Goal: Information Seeking & Learning: Learn about a topic

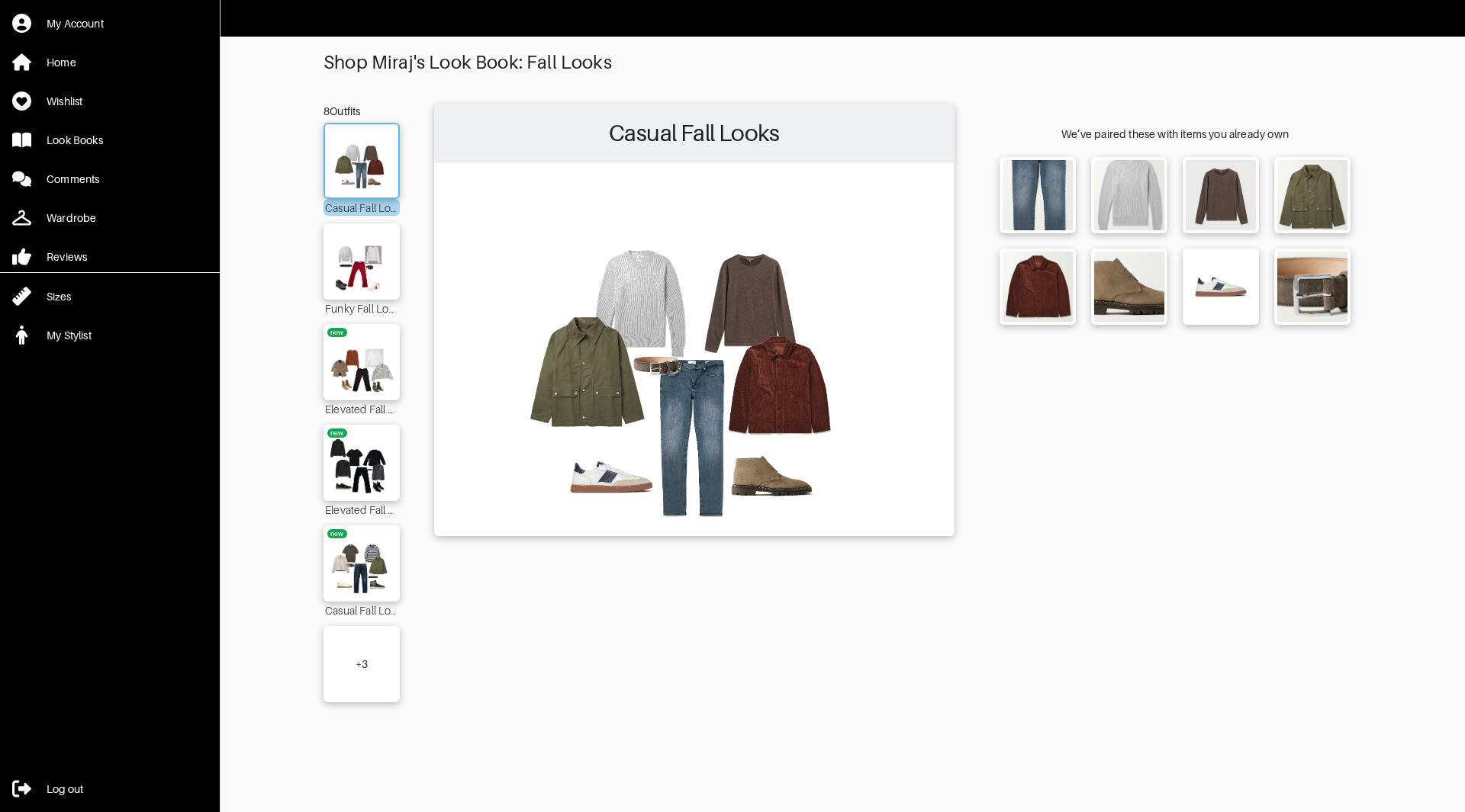
click at [358, 164] on img at bounding box center [362, 161] width 82 height 58
click at [383, 264] on img at bounding box center [362, 261] width 82 height 58
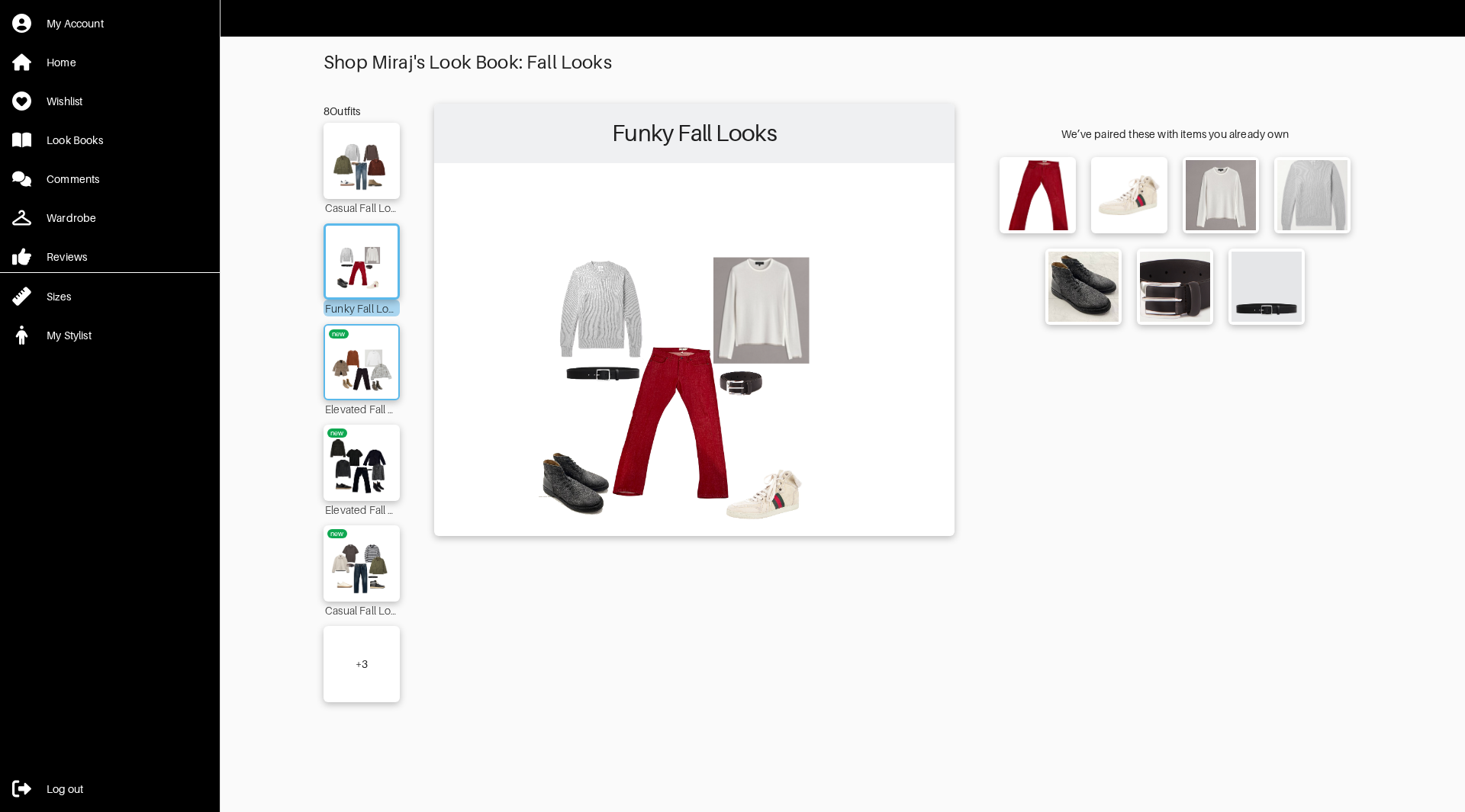
click at [382, 360] on img at bounding box center [362, 362] width 82 height 58
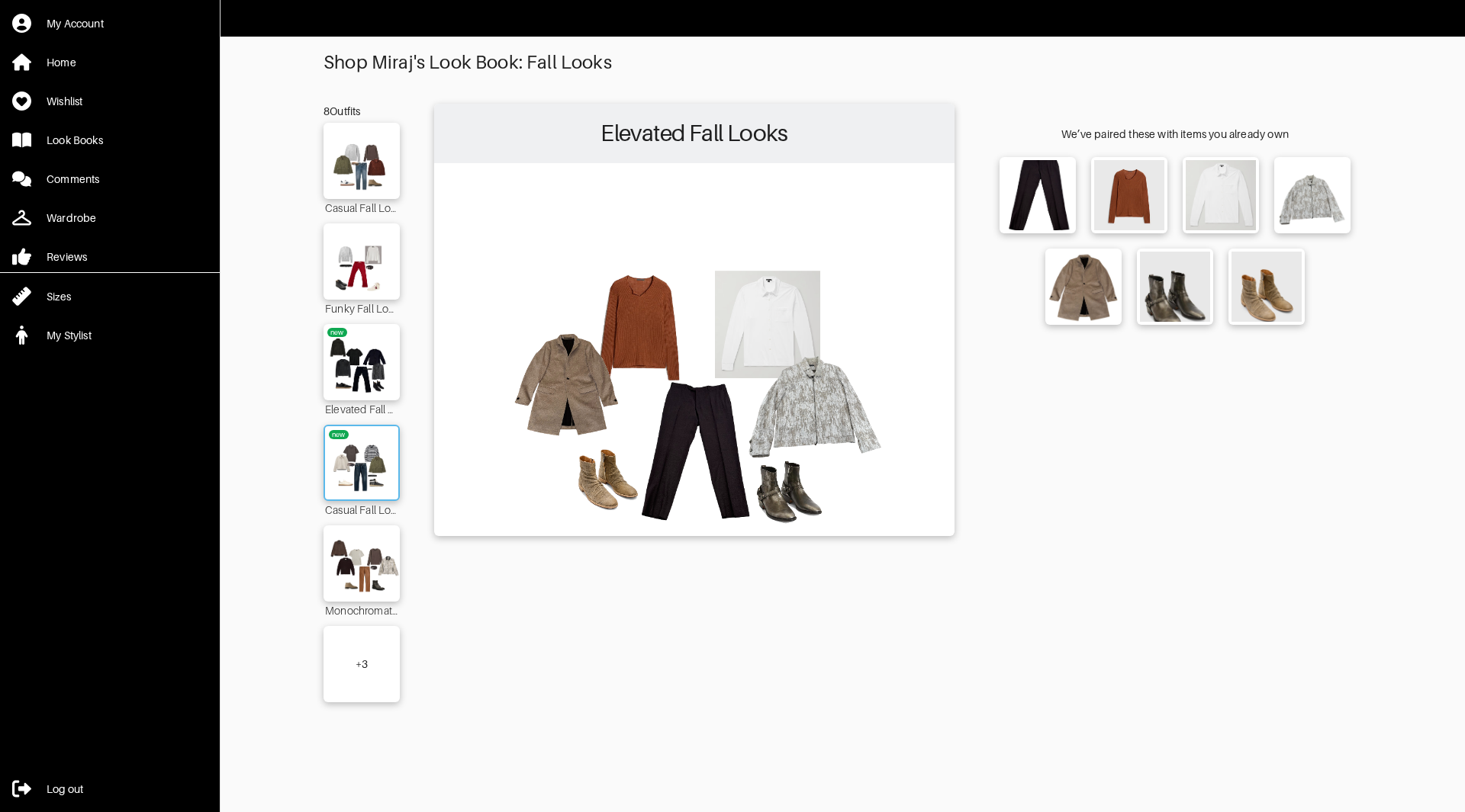
click at [368, 476] on img at bounding box center [362, 462] width 82 height 58
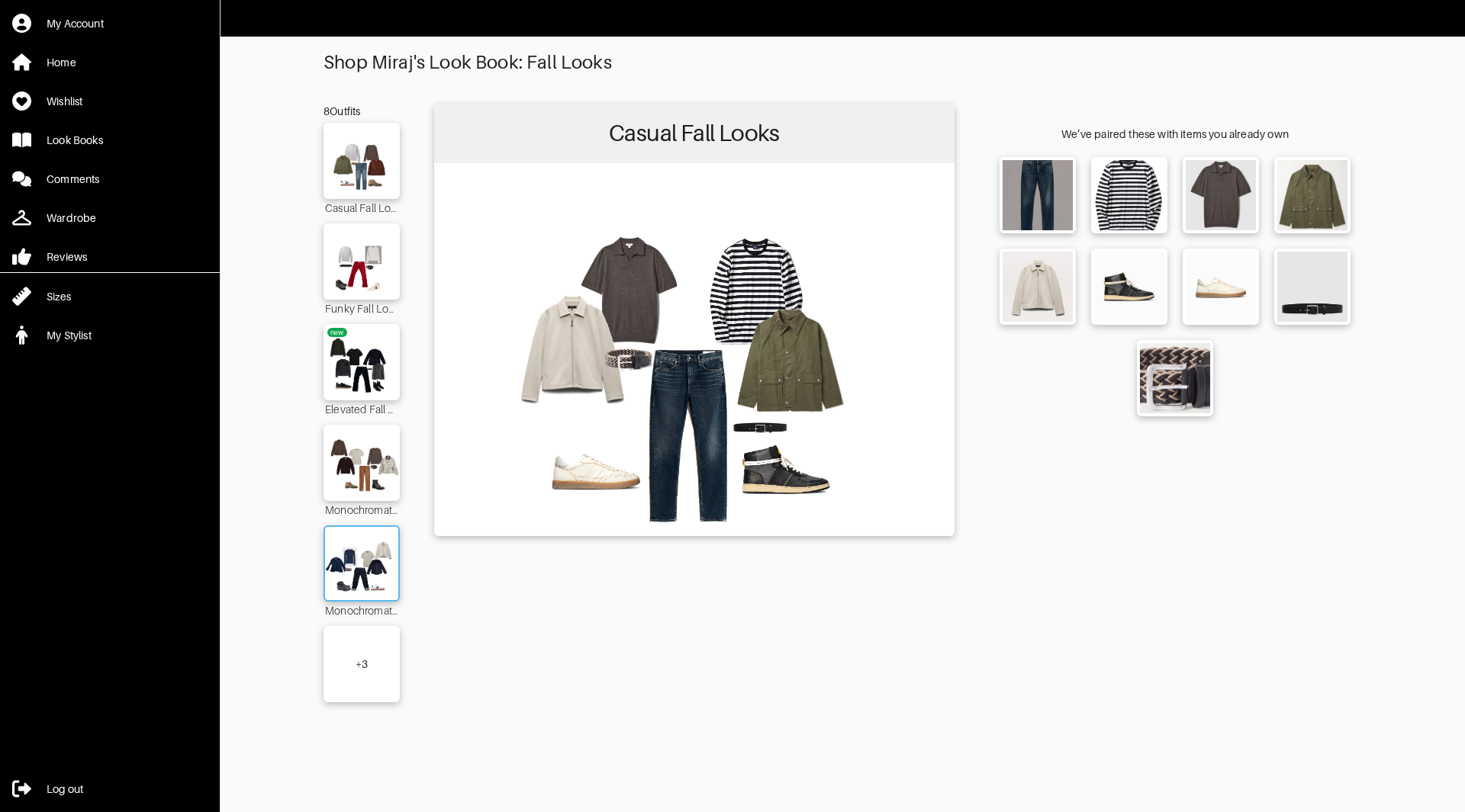
click at [375, 567] on img at bounding box center [362, 563] width 82 height 58
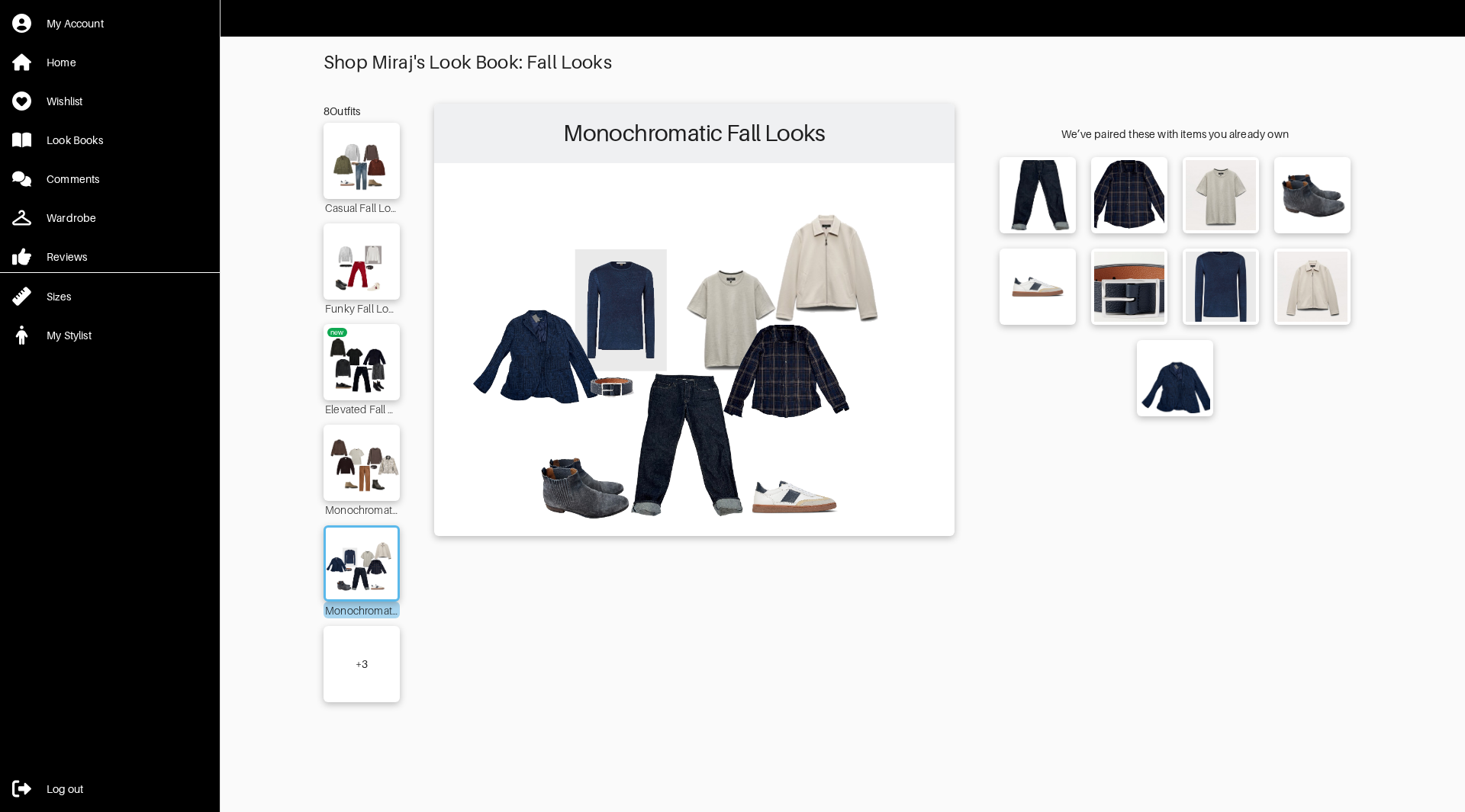
click at [401, 664] on div "8 Outfits Casual Fall Looks Funky Fall Looks new Elevated Fall Looks Monochroma…" at bounding box center [842, 411] width 1037 height 616
click at [362, 654] on div "+ 3" at bounding box center [361, 664] width 76 height 76
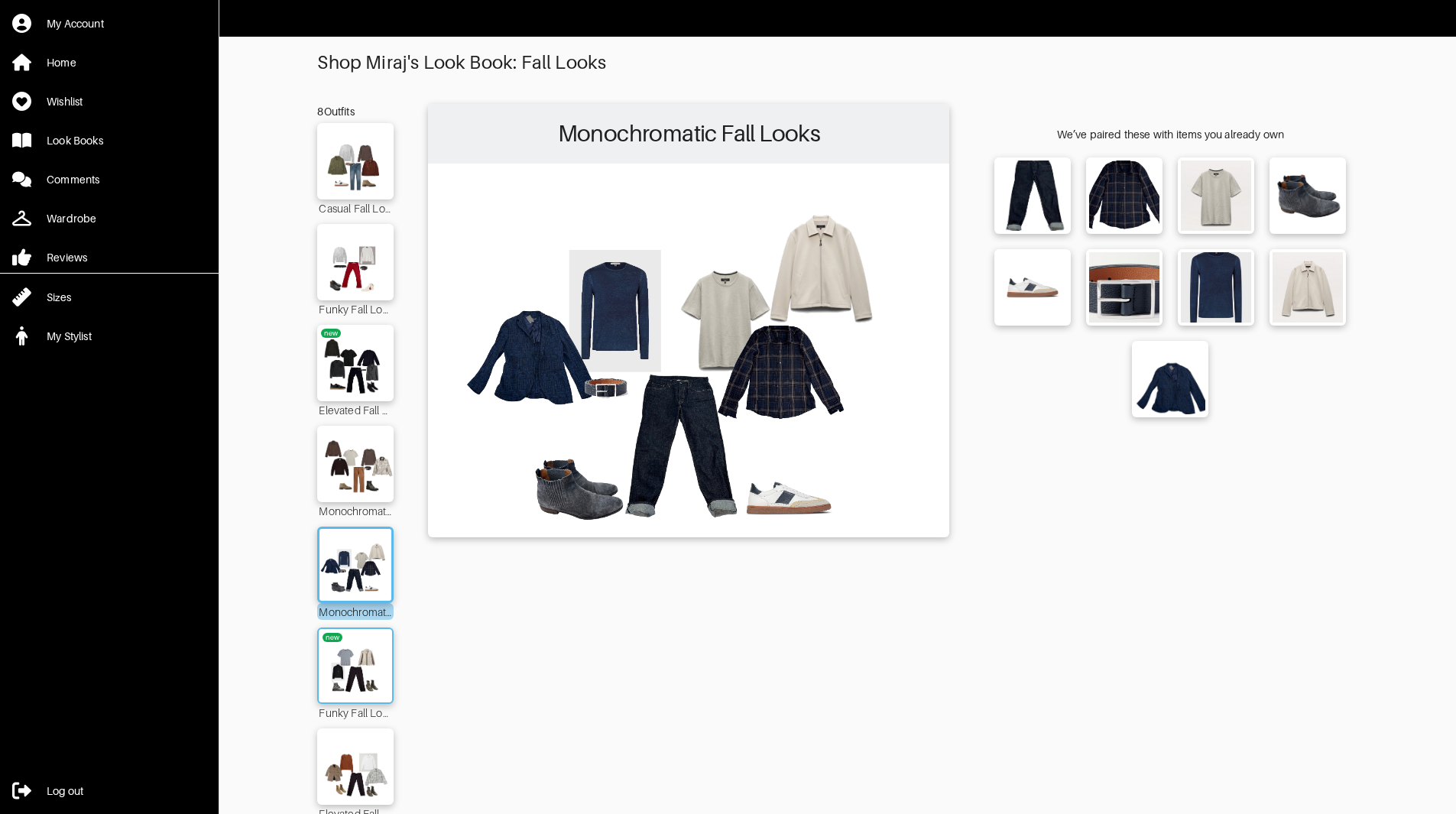
click at [368, 655] on img at bounding box center [355, 666] width 82 height 58
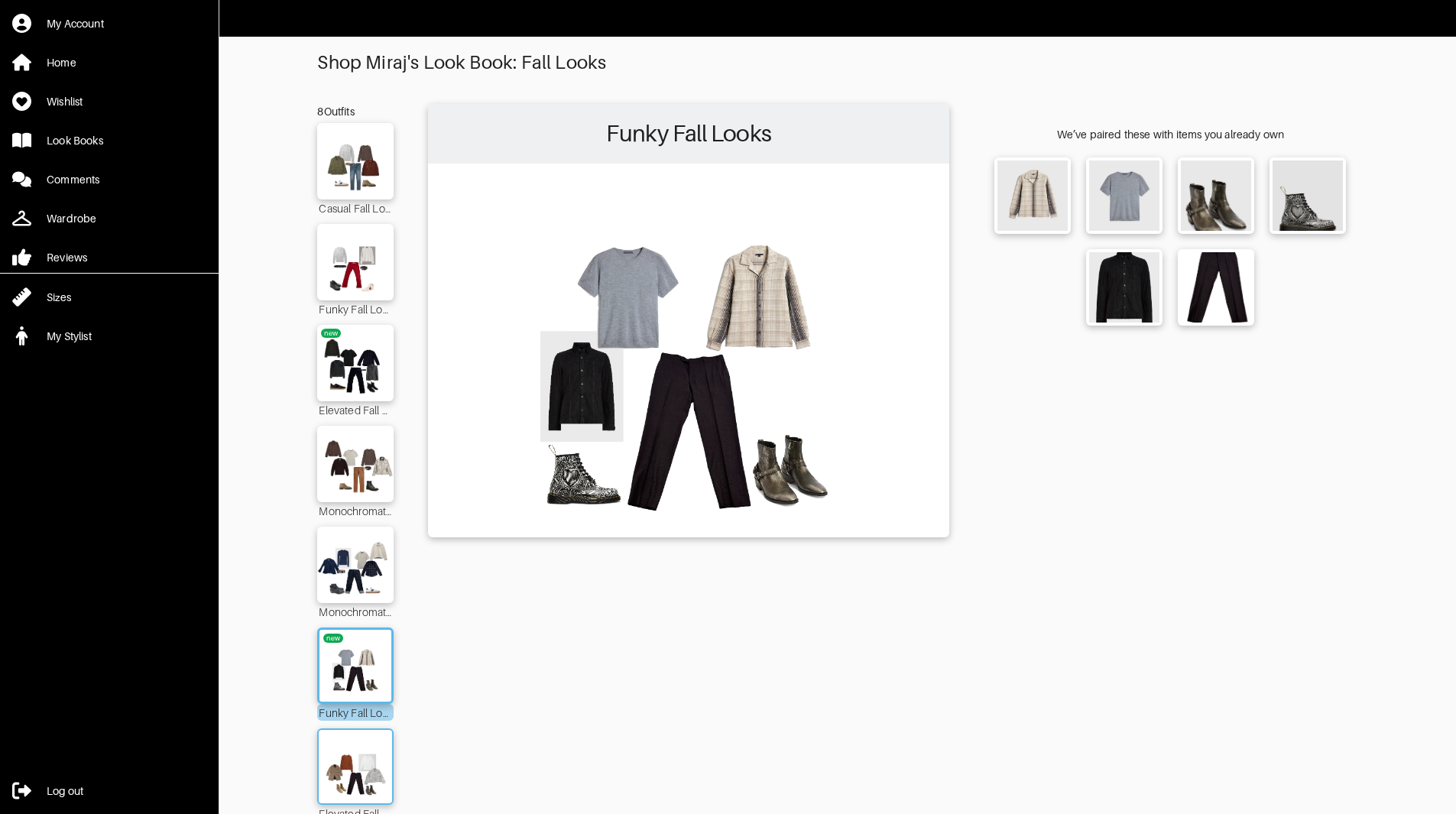
click at [371, 753] on img at bounding box center [355, 767] width 82 height 58
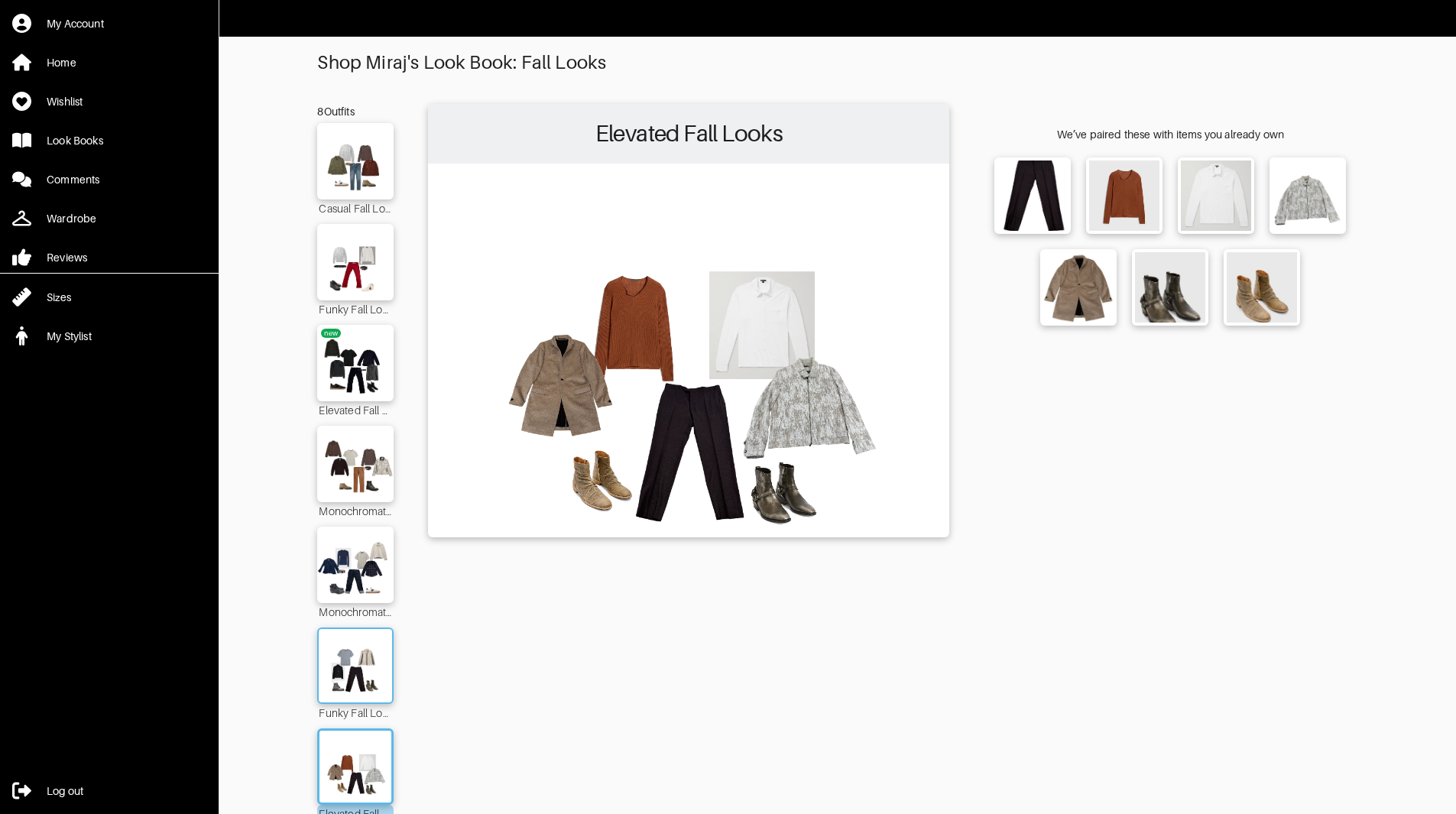
click at [360, 682] on img at bounding box center [355, 666] width 82 height 58
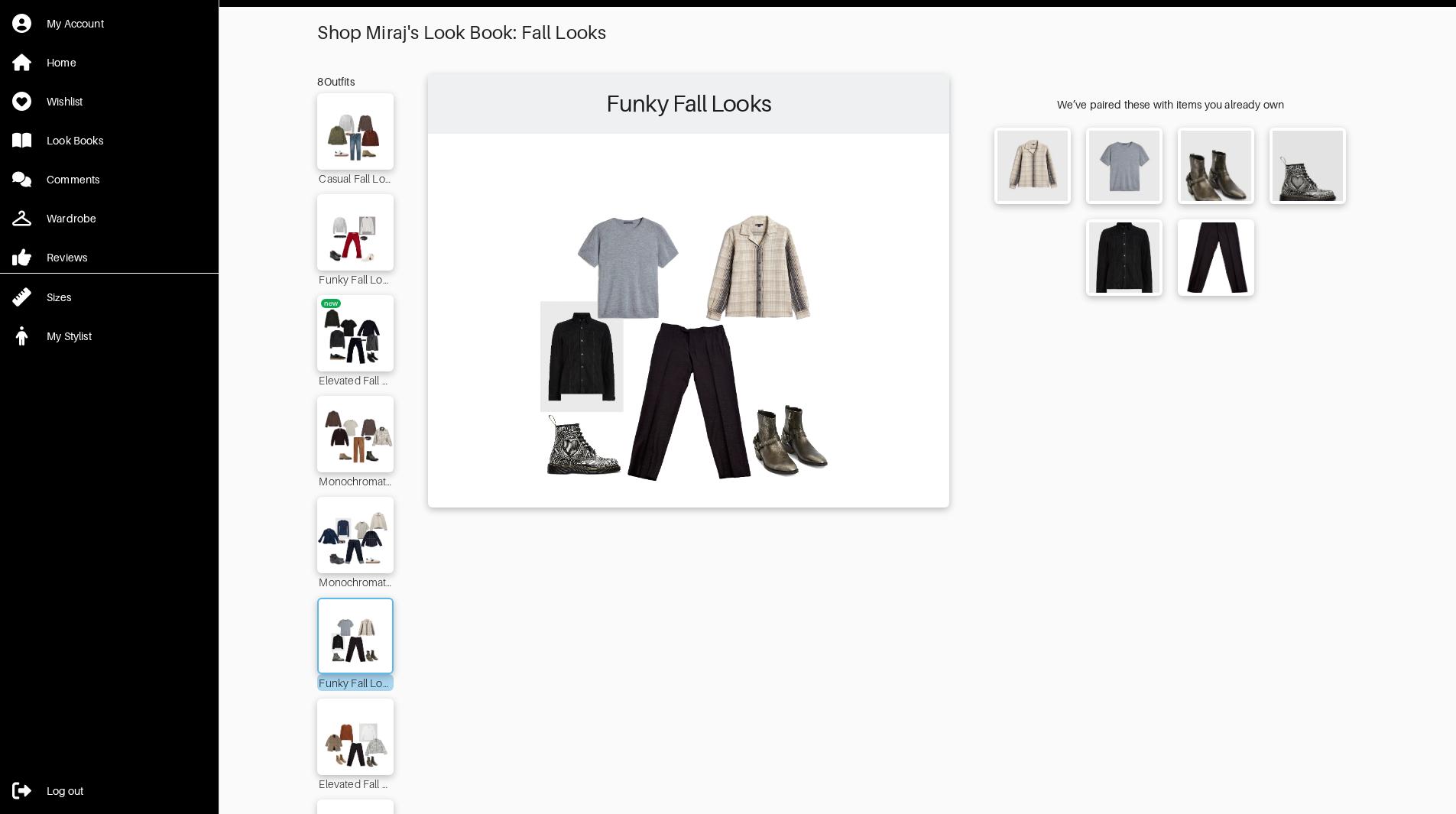
scroll to position [165, 0]
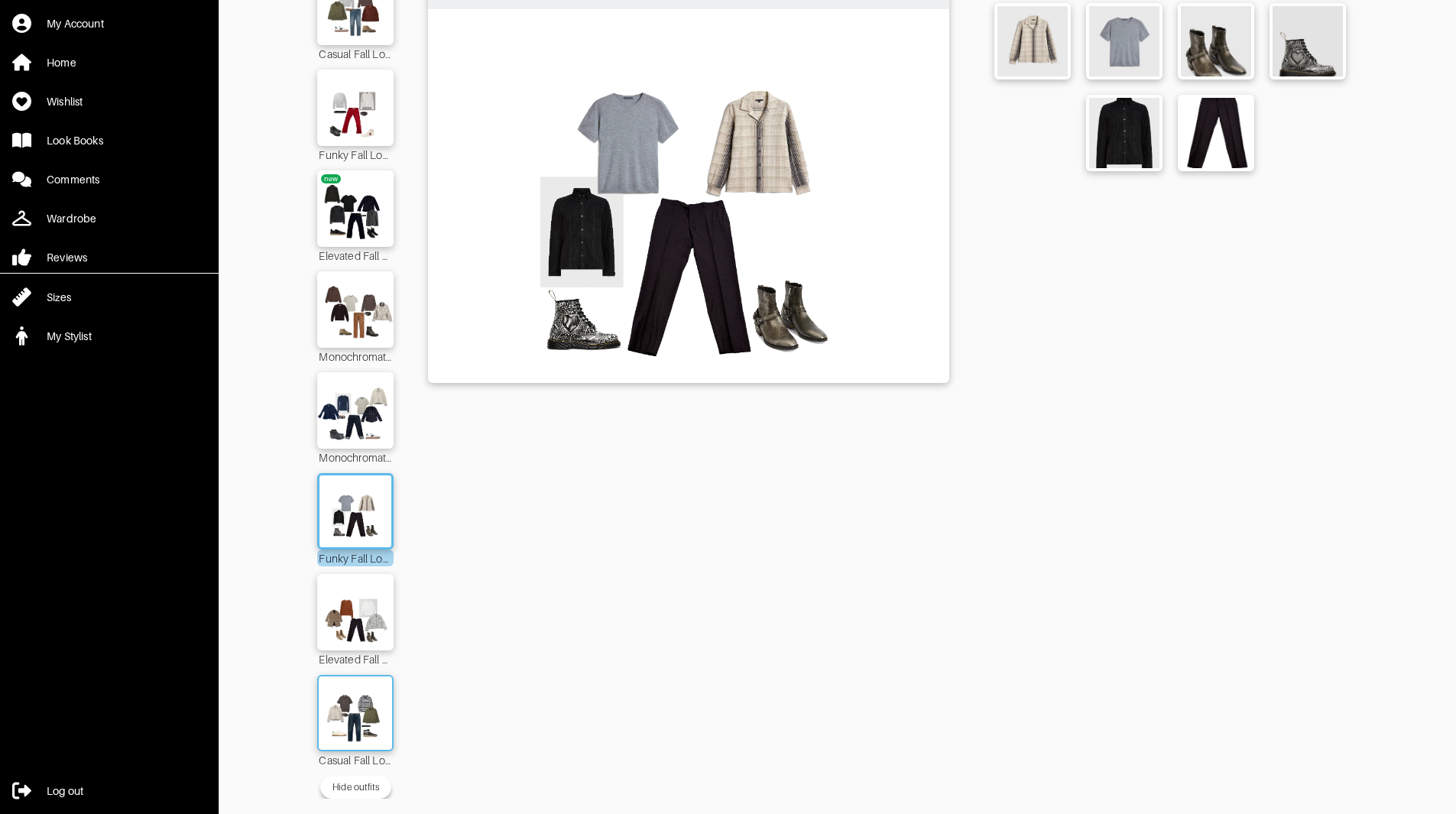
click at [361, 710] on img at bounding box center [355, 713] width 82 height 58
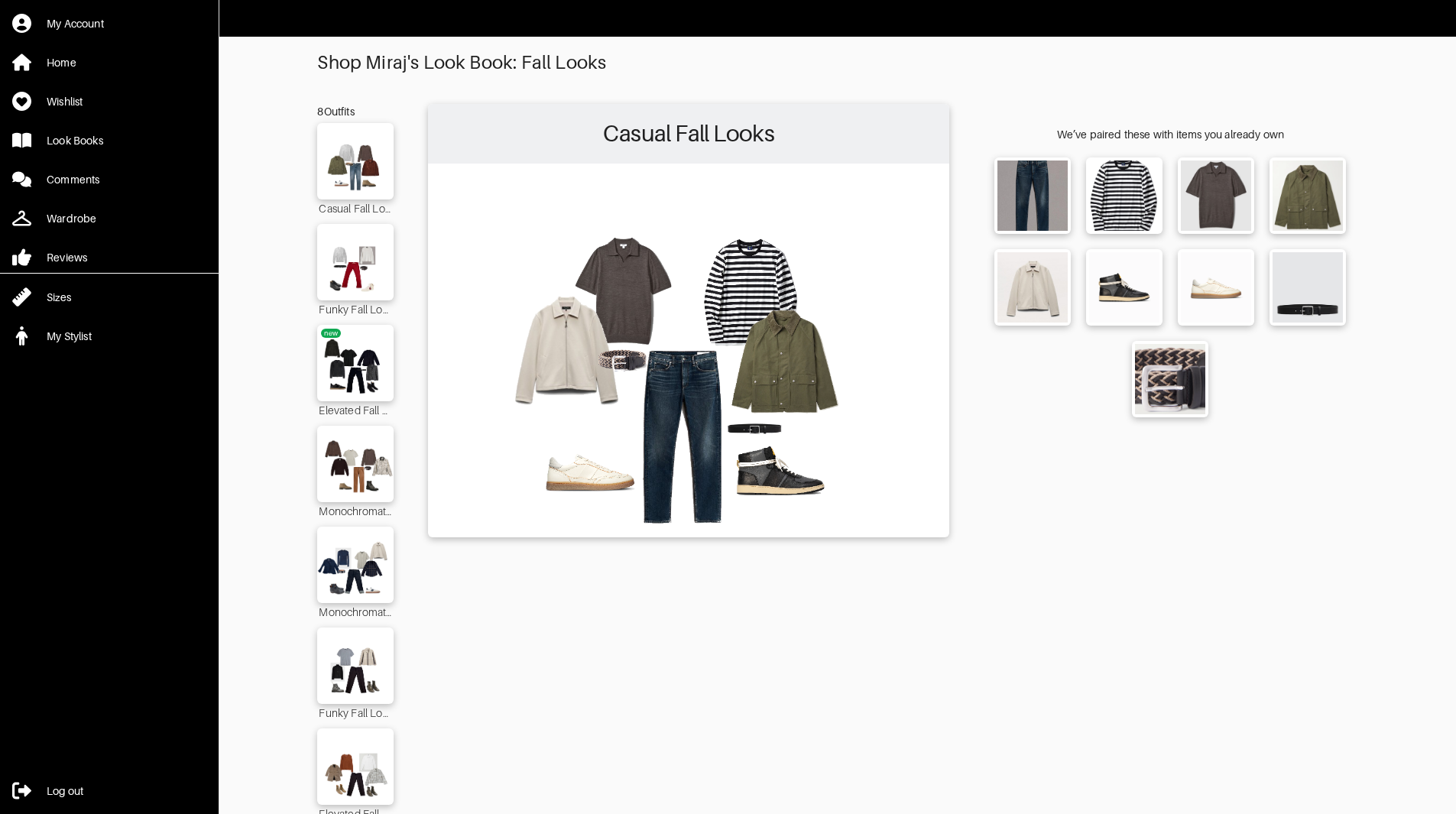
click at [775, 461] on img at bounding box center [689, 349] width 506 height 356
click at [368, 193] on div at bounding box center [355, 161] width 76 height 76
